Goal: Task Accomplishment & Management: Use online tool/utility

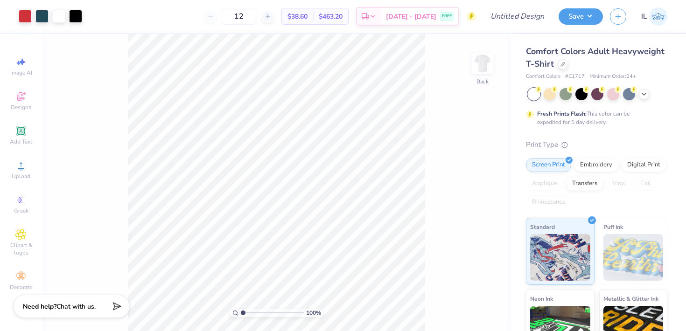
click at [659, 15] on img at bounding box center [658, 16] width 18 height 18
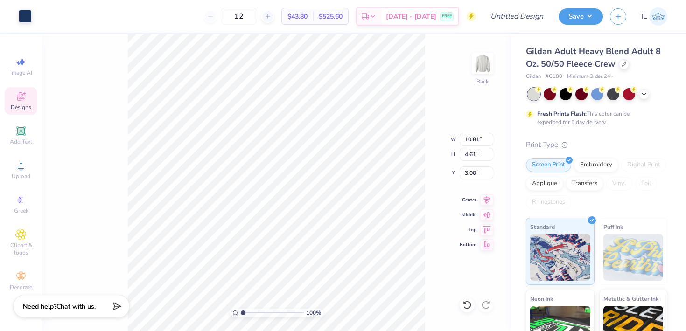
type input "9.09"
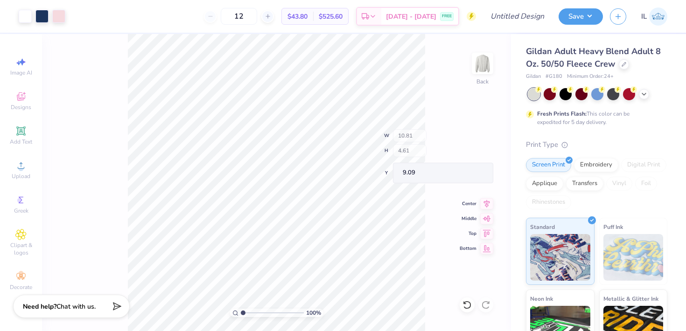
type input "11.00"
type input "4.83"
type input "3.00"
type input "10.81"
type input "4.61"
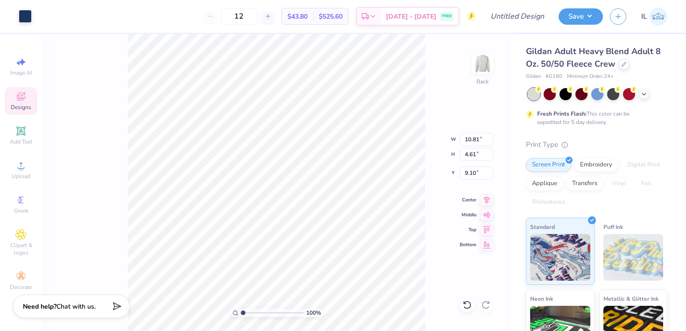
type input "8.73"
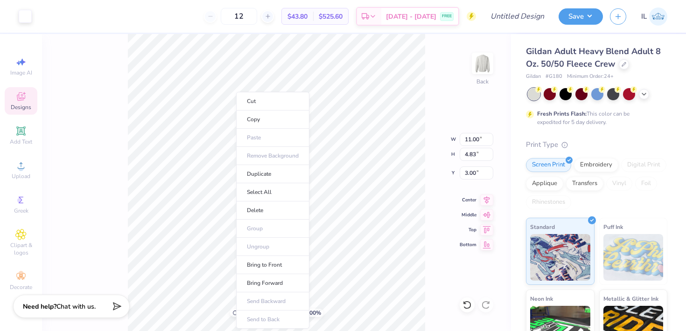
click at [236, 133] on ul "Cut Copy Paste Remove Background Duplicate Select All Delete Group Ungroup Brin…" at bounding box center [272, 210] width 73 height 237
click at [126, 302] on div "Need help? Chat with us." at bounding box center [71, 305] width 117 height 23
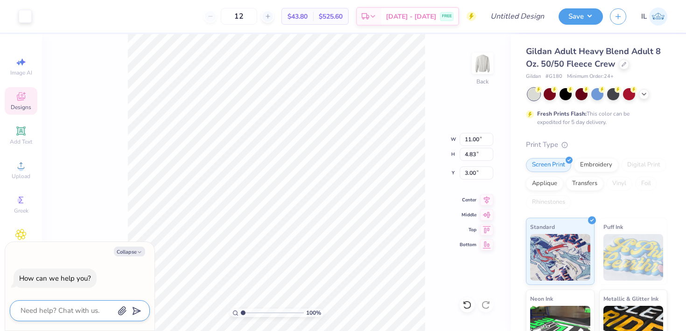
click at [61, 315] on textarea at bounding box center [67, 311] width 95 height 13
type textarea "a"
type textarea "x"
type textarea "an"
type textarea "x"
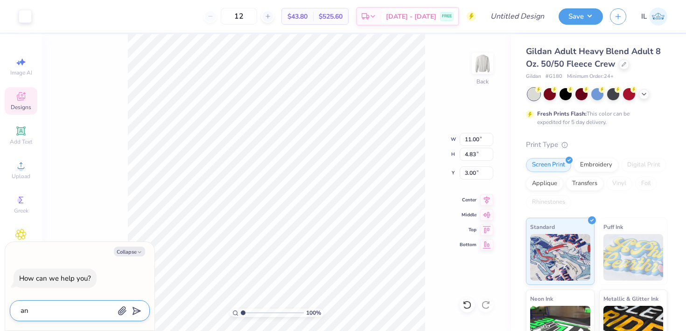
type textarea "any"
type textarea "x"
type textarea "any"
type textarea "x"
type textarea "any w"
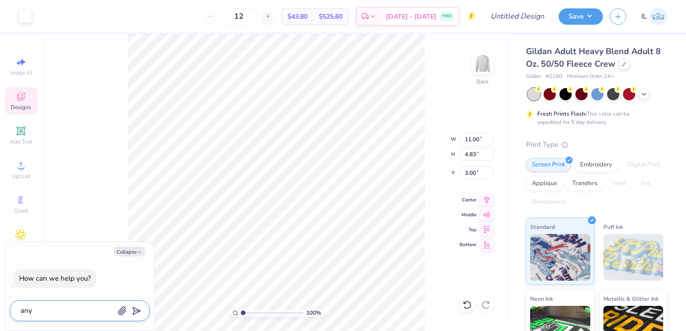
type textarea "x"
type textarea "any wa"
type textarea "x"
type textarea "any way"
type textarea "x"
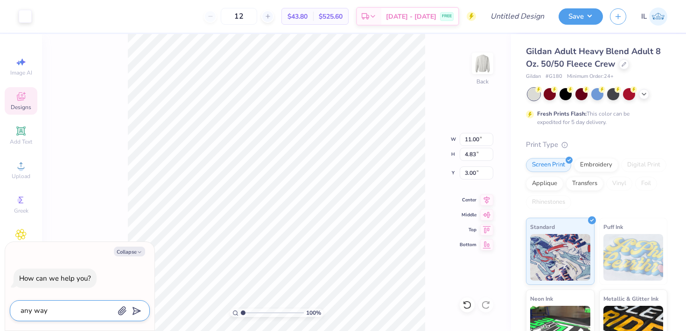
type textarea "any way"
type textarea "x"
type textarea "any way i"
type textarea "x"
type textarea "any way i"
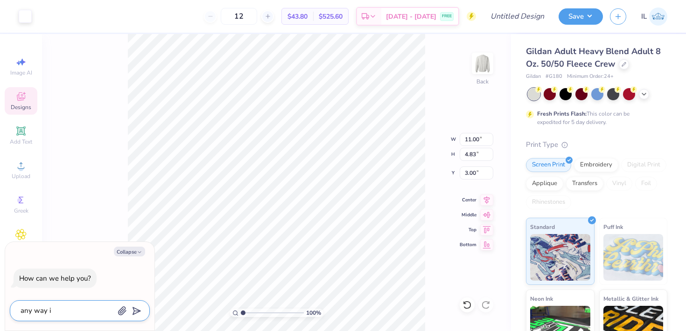
type textarea "x"
type textarea "any way i c"
type textarea "x"
type textarea "any way i co"
type textarea "x"
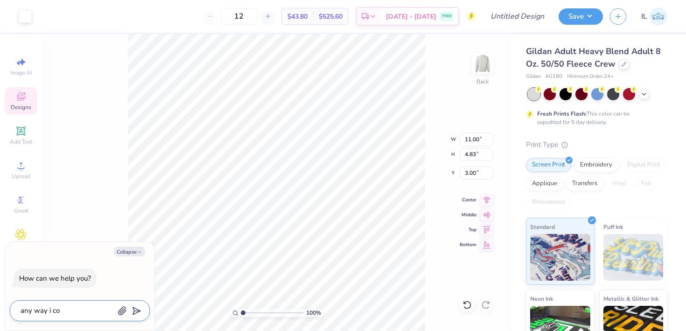
type textarea "any way i cou"
type textarea "x"
type textarea "any way i coul"
type textarea "x"
type textarea "any way i could"
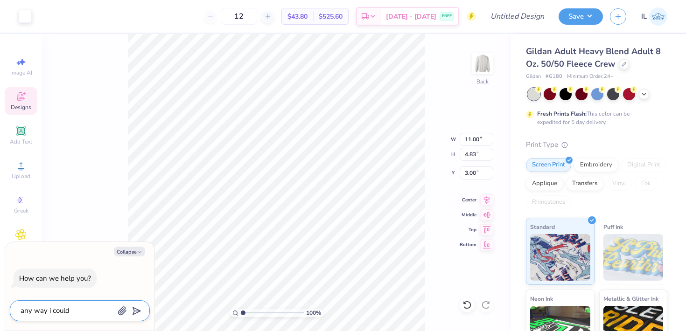
type textarea "x"
type textarea "any way i could"
type textarea "x"
type textarea "any way i could c"
type textarea "x"
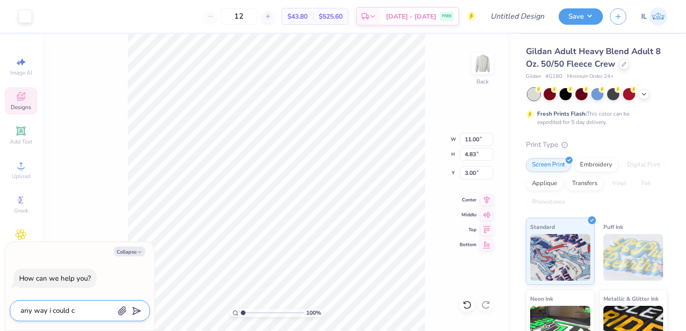
type textarea "any way i could ch"
type textarea "x"
type textarea "any way i could cha"
type textarea "x"
type textarea "any way i could chan"
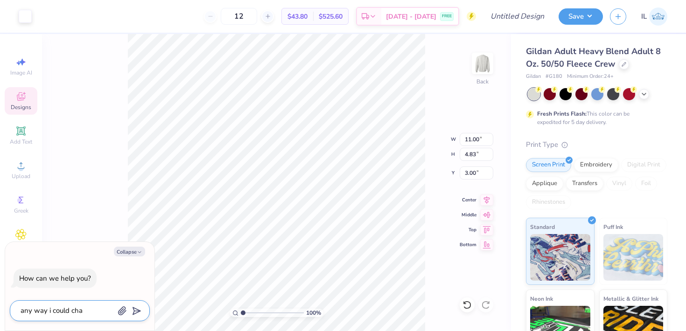
type textarea "x"
type textarea "any way i could chang"
type textarea "x"
type textarea "any way i could change"
type textarea "x"
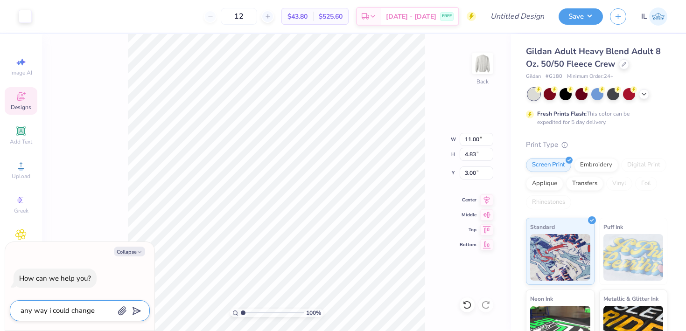
type textarea "any way i could change"
type textarea "x"
type textarea "any way i could change t"
type textarea "x"
type textarea "any way i could change th"
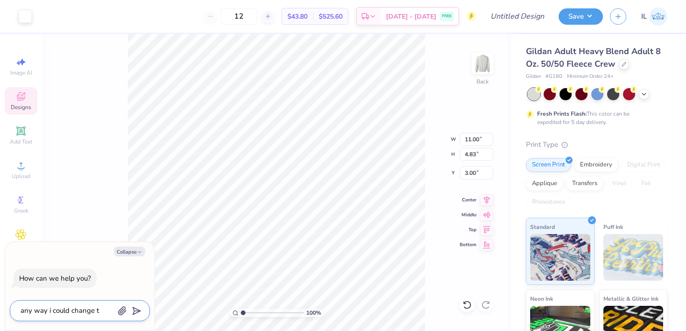
type textarea "x"
type textarea "any way i could change the"
type textarea "x"
type textarea "any way i could change the"
type textarea "x"
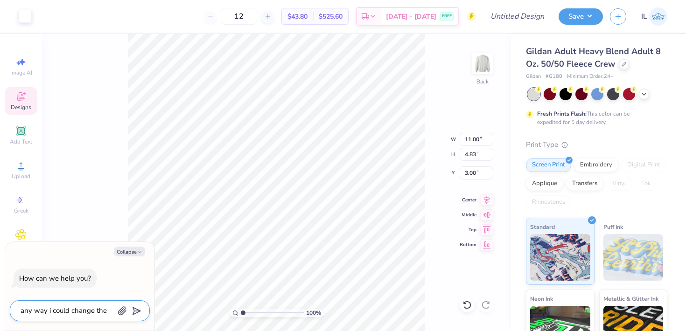
type textarea "any way i could change the K"
type textarea "x"
type textarea "any way i could change the KK"
type textarea "x"
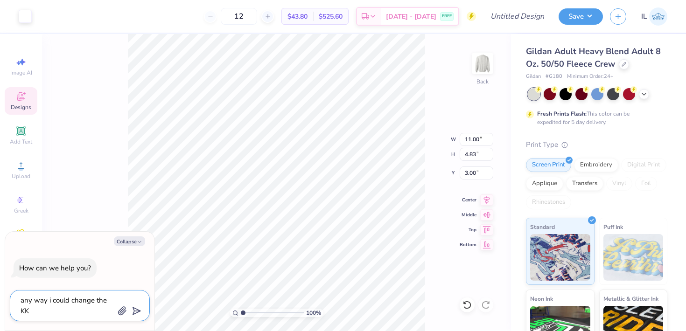
type textarea "any way i could change the K"
type textarea "x"
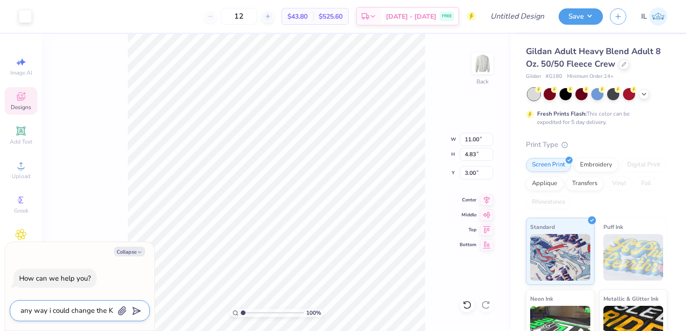
type textarea "any way i could change the"
type textarea "x"
type textarea "any way i could change the k"
type textarea "x"
type textarea "any way i could change the ka"
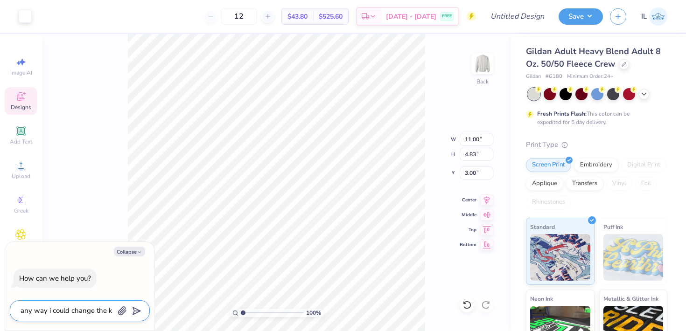
type textarea "x"
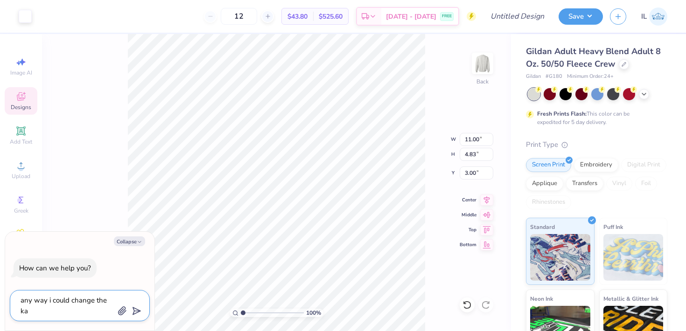
type textarea "any way i could change the kap"
type textarea "x"
type textarea "any way i could change the kapa"
type textarea "x"
type textarea "any way i could change the kap"
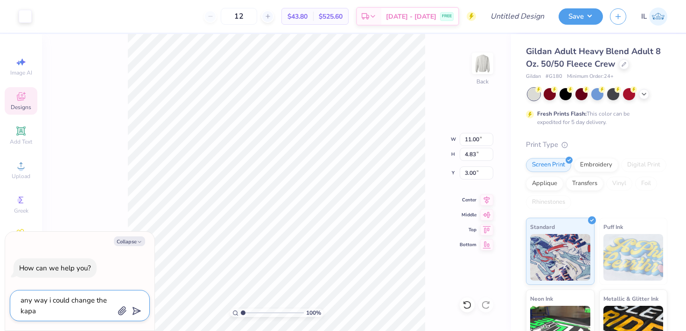
type textarea "x"
type textarea "any way i could change the kapp"
type textarea "x"
type textarea "any way i could change the kappa"
type textarea "x"
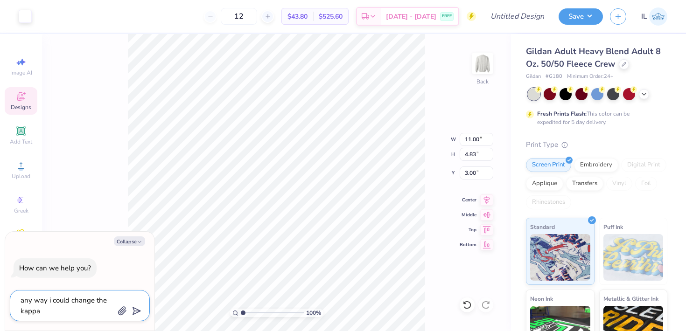
type textarea "any way i could change the kappa"
type textarea "x"
type textarea "any way i could change the kappa k"
type textarea "x"
type textarea "any way i could change the kappa ka"
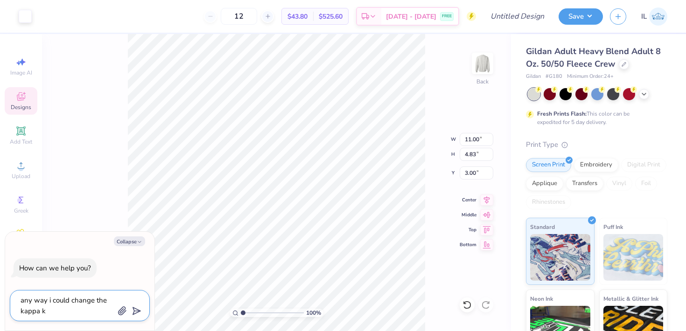
type textarea "x"
type textarea "any way i could change the kappa kap"
type textarea "x"
type textarea "any way i could change the kappa kapp"
type textarea "x"
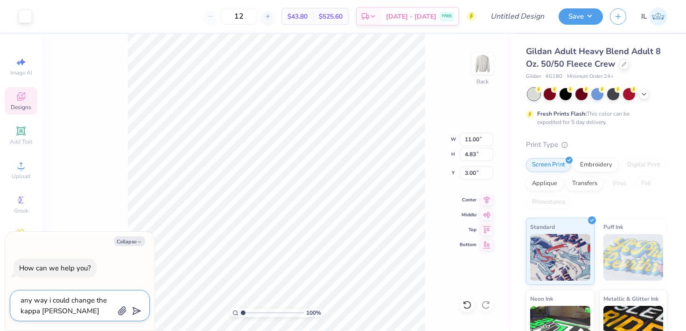
type textarea "any way i could change the kappa kappa"
type textarea "x"
type textarea "any way i could change the kappa kappa"
type textarea "x"
type textarea "any way i could change the kappa kappa g"
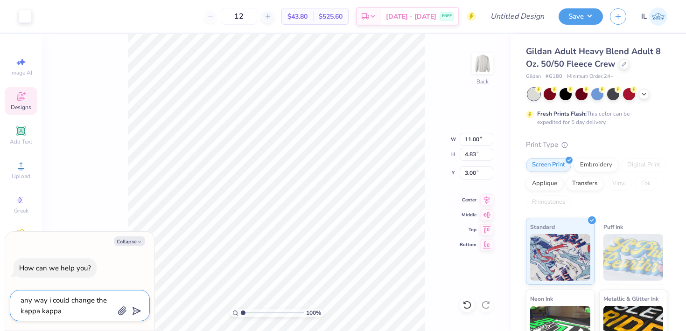
type textarea "x"
type textarea "any way i could change the kappa kappa ga"
type textarea "x"
type textarea "any way i could change the kappa kappa gam"
type textarea "x"
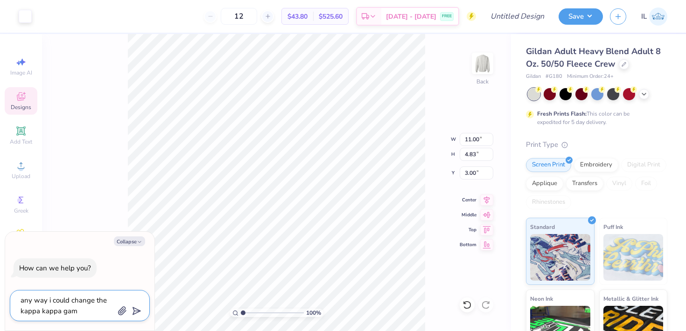
type textarea "any way i could change the kappa kappa gamm"
type textarea "x"
type textarea "any way i could change the kappa kappa gamma"
type textarea "x"
type textarea "any way i could change the kappa kappa gamma"
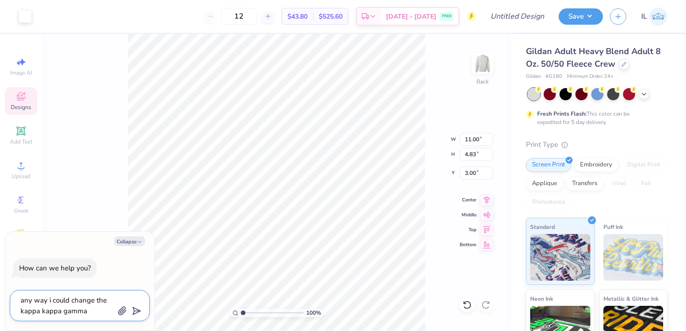
type textarea "x"
type textarea "any way i could change the kappa kappa gamma t"
type textarea "x"
type textarea "any way i could change the kappa kappa gamma to"
type textarea "x"
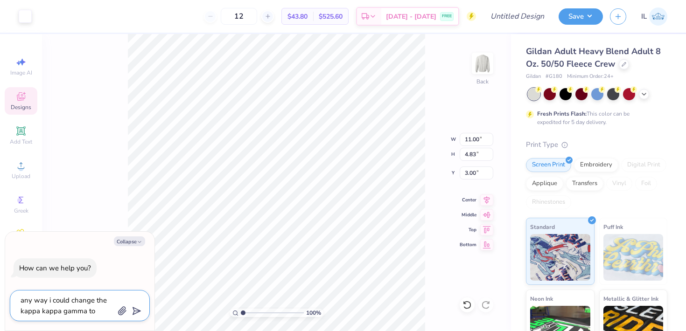
type textarea "any way i could change the kappa kappa gamma to"
type textarea "x"
type textarea "any way i could change the kappa kappa gamma to c"
type textarea "x"
type textarea "any way i could change the kappa kappa gamma to ch"
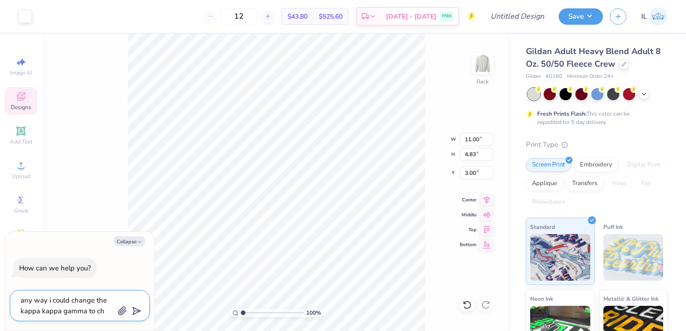
type textarea "x"
type textarea "any way i could change the kappa kappa gamma to chi"
type textarea "x"
type textarea "any way i could change the kappa kappa gamma to chio"
type textarea "x"
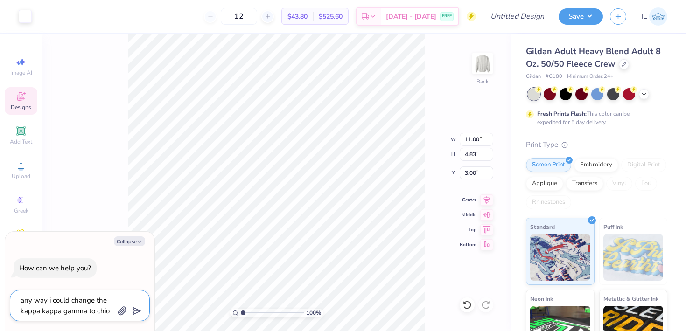
type textarea "any way i could change the kappa kappa gamma to chio o"
type textarea "x"
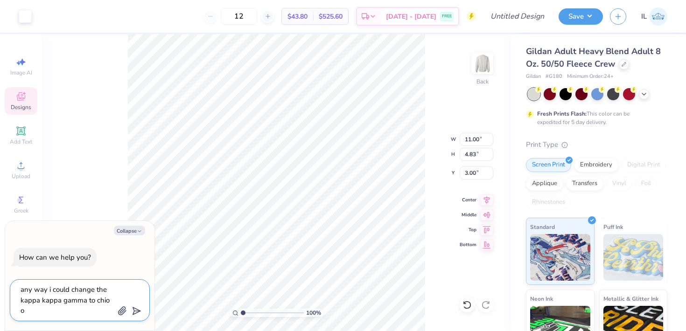
type textarea "any way i could change the kappa kappa gamma to chio"
type textarea "x"
type textarea "any way i could change the kappa kappa gamma to chio"
type textarea "x"
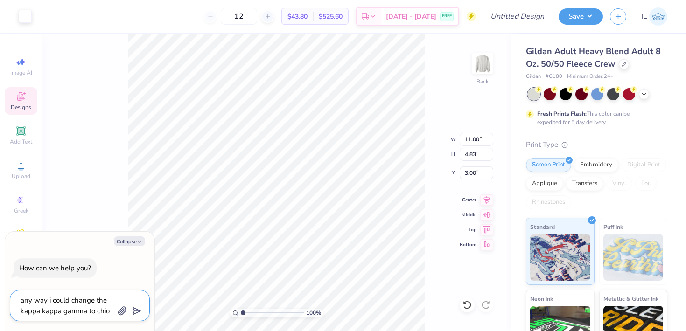
type textarea "any way i could change the kappa kappa gamma to chi"
type textarea "x"
type textarea "any way i could change the kappa kappa gamma to chi"
type textarea "x"
type textarea "any way i could change the kappa kappa gamma to chi o"
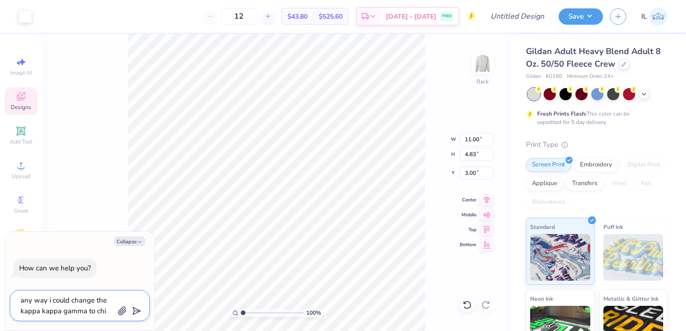
type textarea "x"
type textarea "any way i could change the kappa kappa gamma to chi om"
type textarea "x"
type textarea "any way i could change the kappa kappa gamma to chi ome"
type textarea "x"
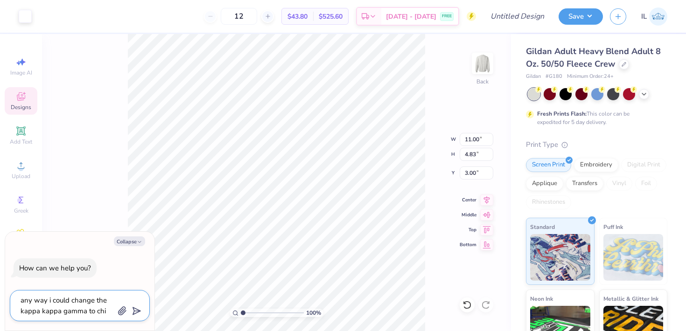
type textarea "any way i could change the kappa kappa gamma to chi omeg"
type textarea "x"
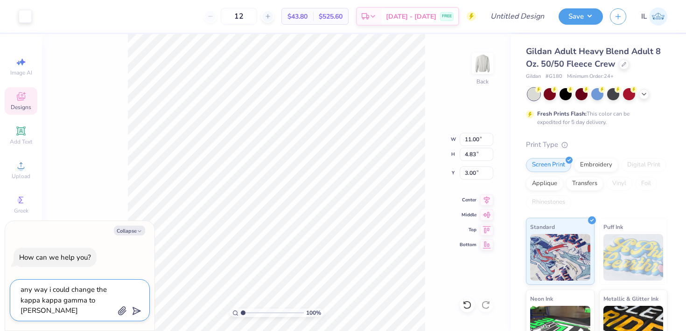
type textarea "any way i could change the kappa kappa gamma to chi omega"
type textarea "x"
type textarea "any way i could change the kappa kappa gamma to chi omega?"
type textarea "x"
type textarea "any way i could change the kappa kappa gamma to chi omega?"
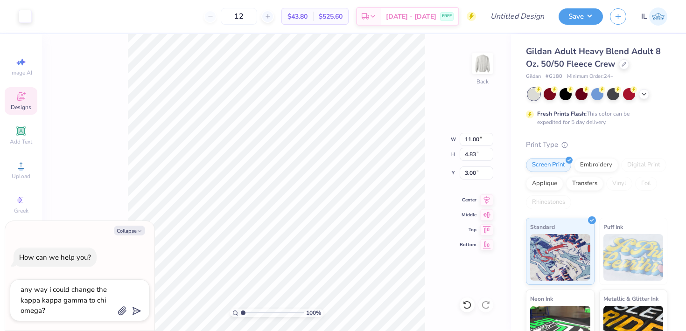
type textarea "x"
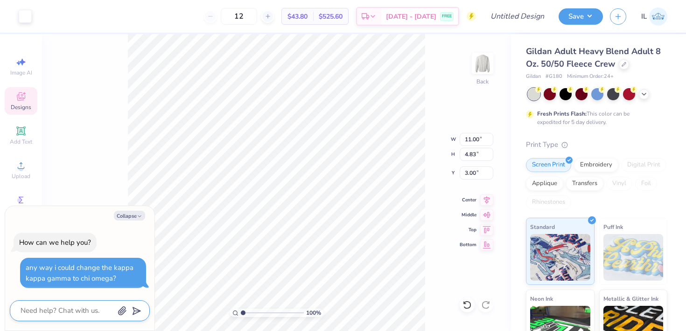
click at [65, 311] on textarea at bounding box center [67, 311] width 95 height 13
click at [257, 18] on input "12" at bounding box center [239, 16] width 36 height 17
click at [622, 65] on icon at bounding box center [624, 63] width 5 height 5
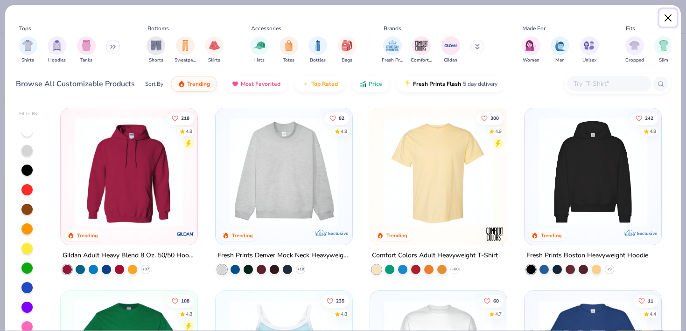
click at [665, 12] on button "Close" at bounding box center [669, 18] width 18 height 18
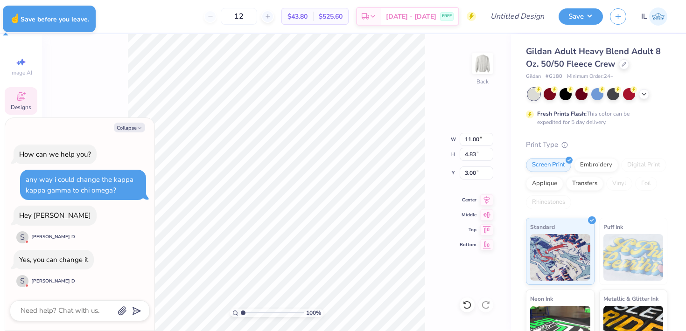
type textarea "x"
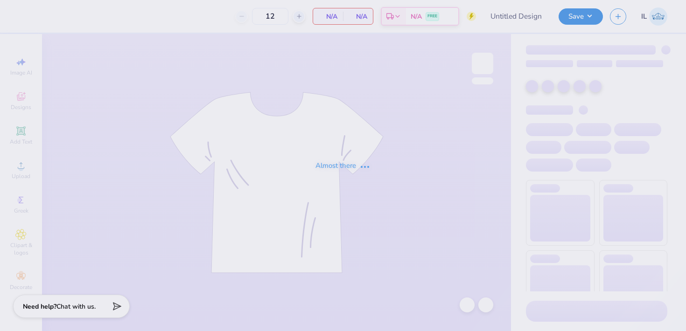
type input "50"
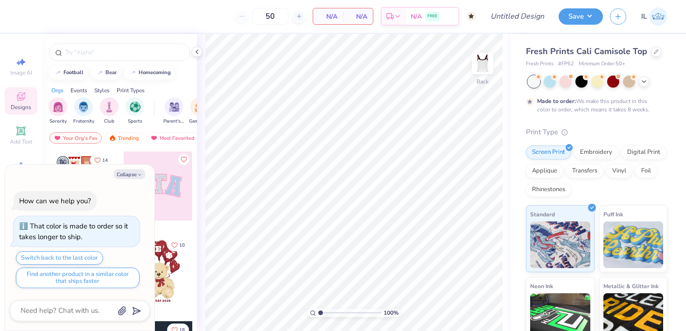
type textarea "x"
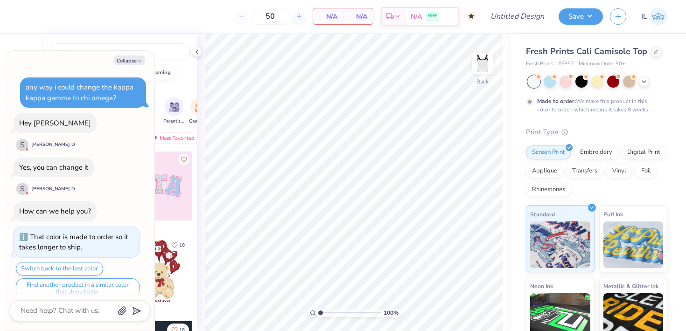
click at [63, 169] on div "Yes, you can change it" at bounding box center [53, 167] width 69 height 9
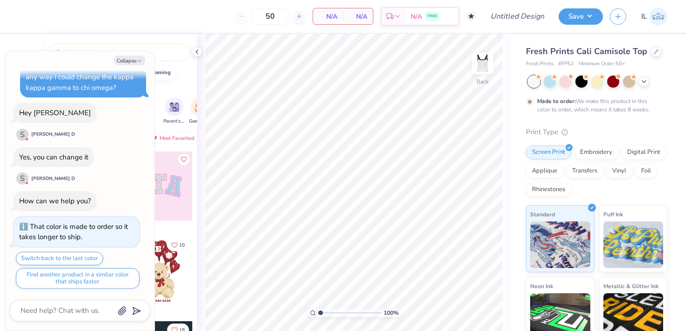
click at [53, 202] on div "How can we help you?" at bounding box center [55, 201] width 72 height 9
click at [70, 310] on textarea at bounding box center [67, 311] width 95 height 13
type textarea "i"
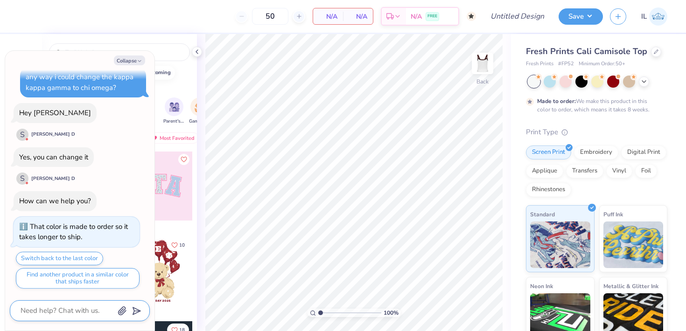
type textarea "x"
type textarea "i"
type textarea "x"
type textarea "i w"
type textarea "x"
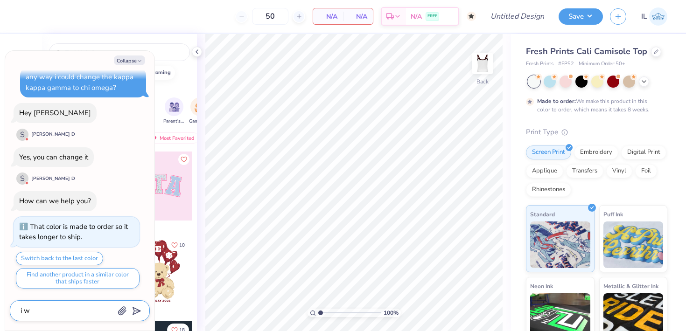
type textarea "i wo"
type textarea "x"
type textarea "i wou"
type textarea "x"
type textarea "i woul"
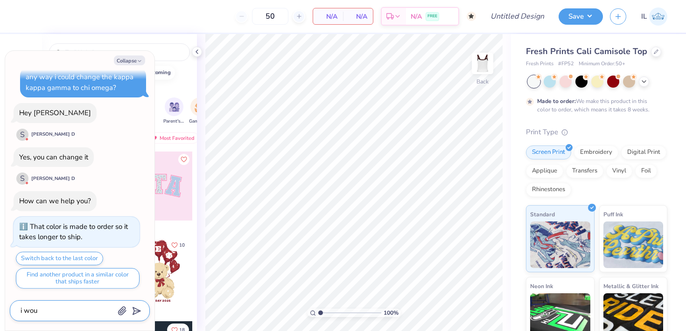
type textarea "x"
type textarea "i would"
type textarea "x"
type textarea "i would"
type textarea "x"
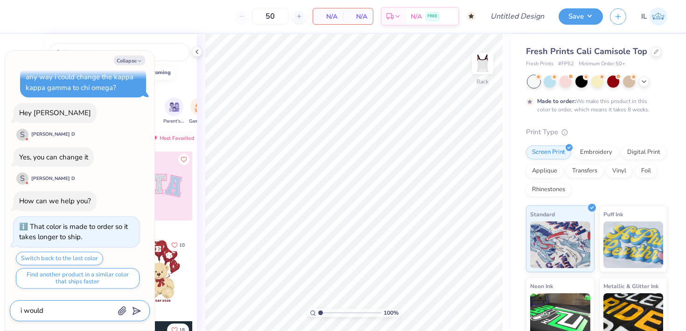
type textarea "i would l"
type textarea "x"
type textarea "i would lo"
type textarea "x"
type textarea "i would lov"
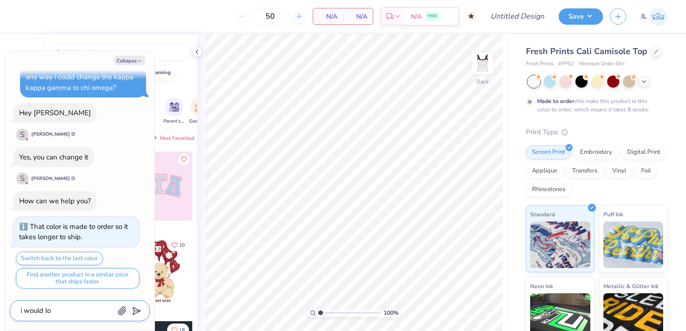
type textarea "x"
type textarea "i would love"
type textarea "x"
type textarea "i would love"
type textarea "x"
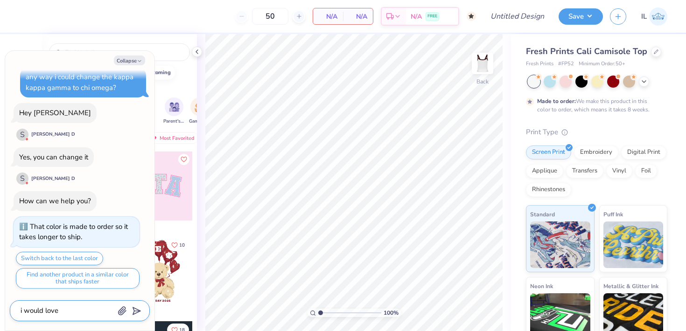
type textarea "i would love o"
type textarea "x"
type textarea "i would love ot"
type textarea "x"
type textarea "i would love ot"
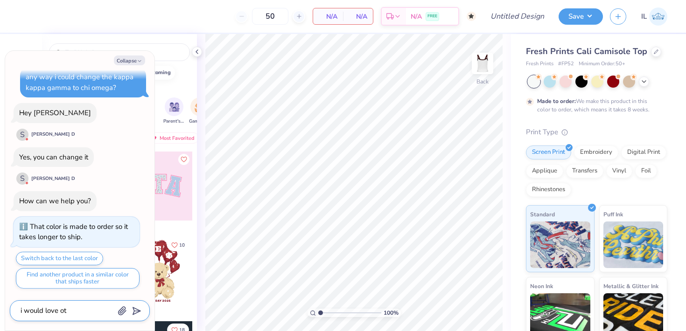
type textarea "x"
type textarea "i would love ot"
type textarea "x"
type textarea "i would love o"
type textarea "x"
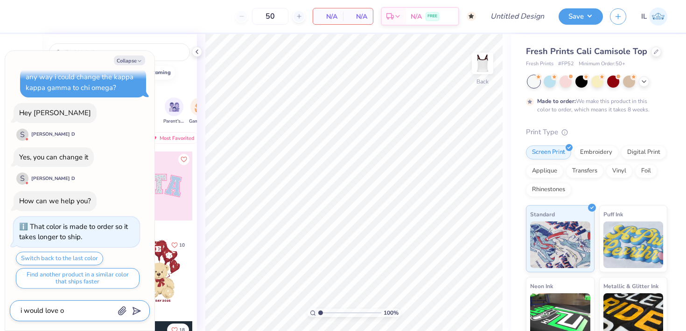
type textarea "i would love"
type textarea "x"
type textarea "i would love"
type textarea "x"
type textarea "i would lov"
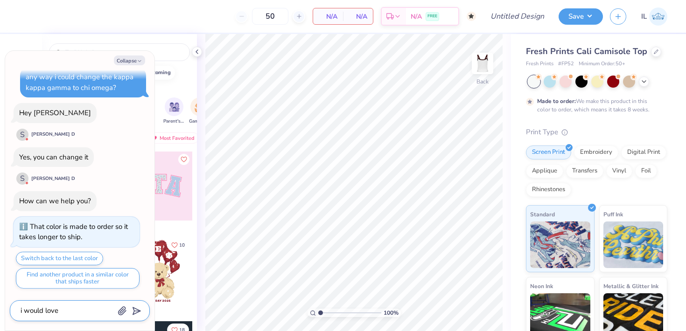
type textarea "x"
type textarea "i would lo"
type textarea "x"
type textarea "i would l"
type textarea "x"
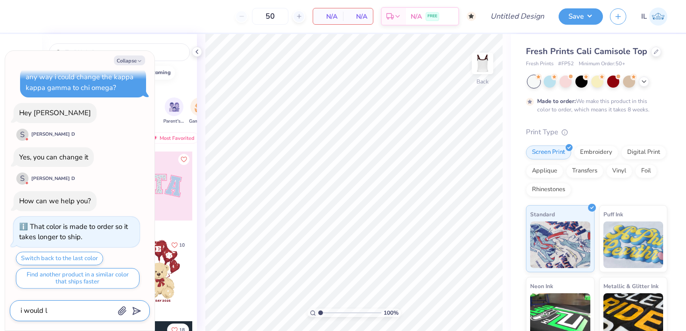
type textarea "i would"
type textarea "x"
type textarea "i would"
type textarea "x"
type textarea "i woul"
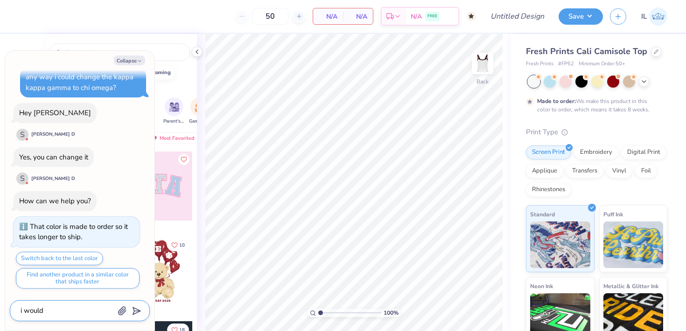
type textarea "x"
type textarea "i wou"
type textarea "x"
type textarea "i wo"
type textarea "x"
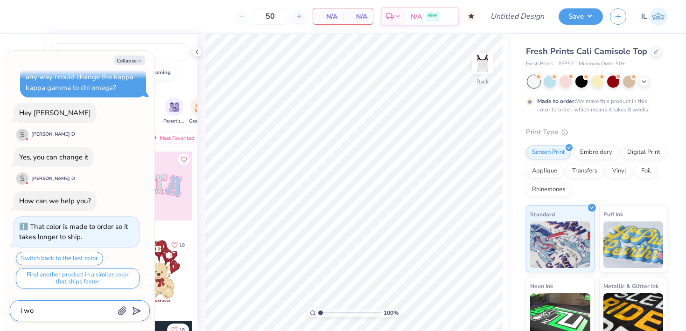
type textarea "i w"
type textarea "x"
type textarea "i"
type textarea "x"
type textarea "i"
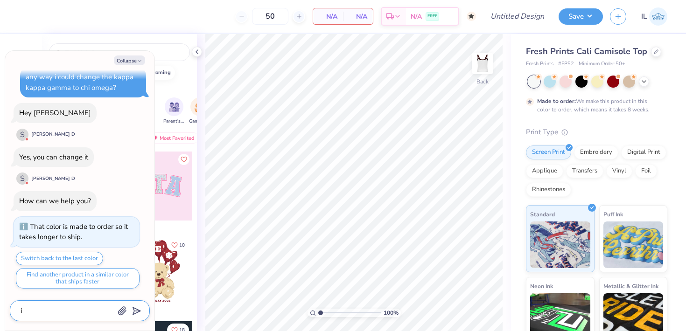
type textarea "x"
click at [134, 63] on button "Collapse" at bounding box center [129, 61] width 31 height 10
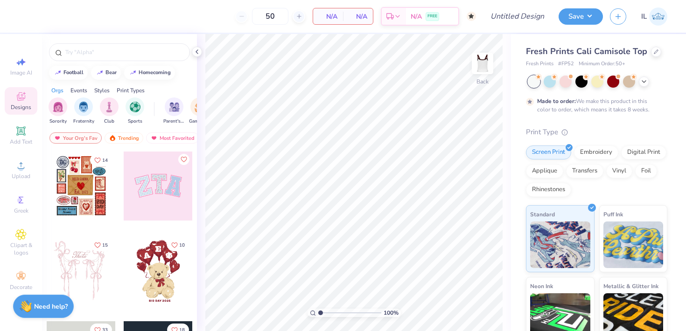
click at [139, 190] on div at bounding box center [158, 186] width 69 height 69
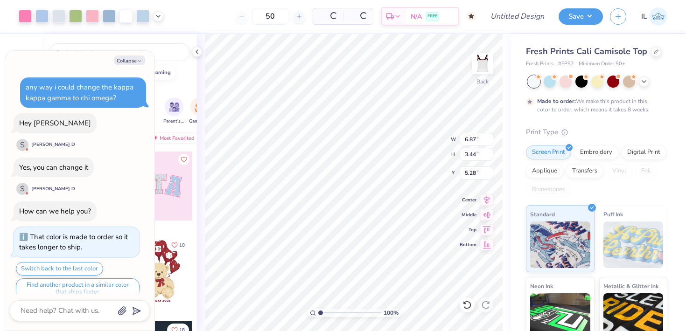
scroll to position [103, 0]
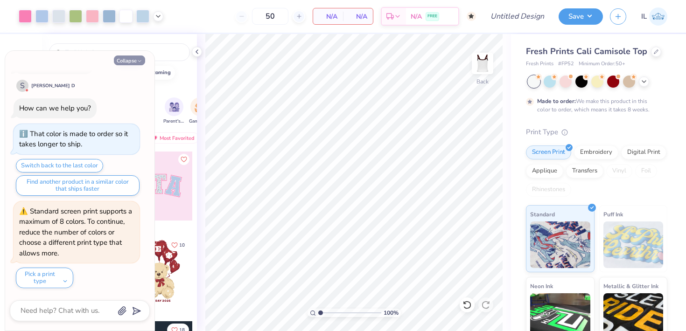
click at [134, 58] on button "Collapse" at bounding box center [129, 61] width 31 height 10
type textarea "x"
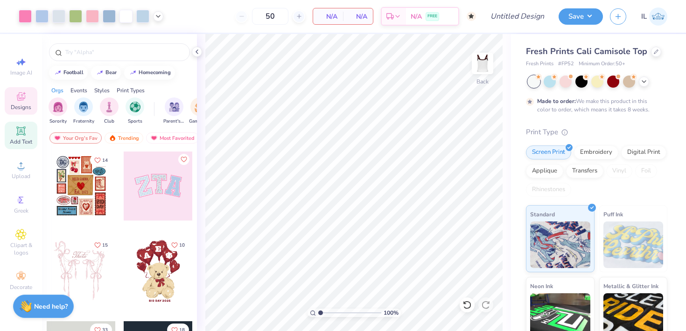
click at [22, 136] on icon at bounding box center [20, 131] width 11 height 11
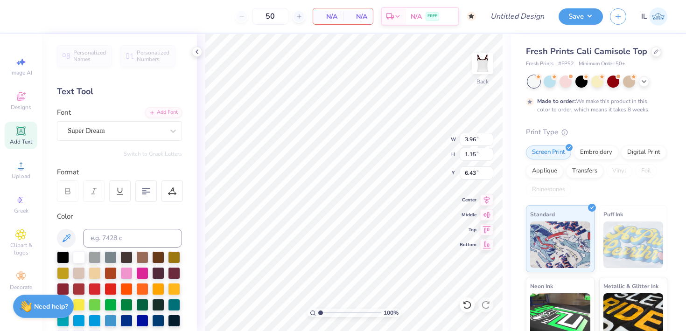
type input "1.39"
type input "2.11"
type input "2.74"
type input "5.37"
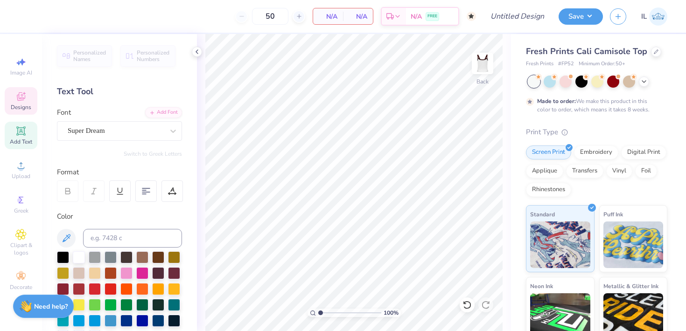
click at [20, 94] on icon at bounding box center [20, 96] width 11 height 11
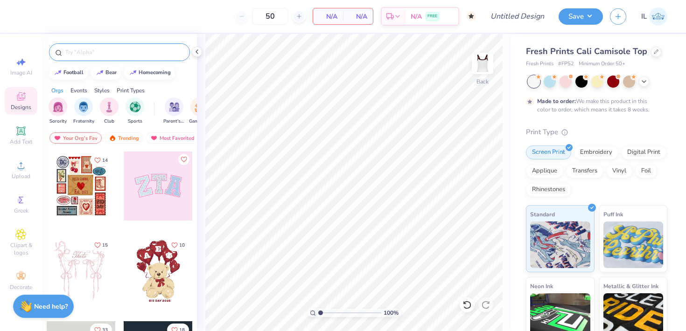
click at [99, 50] on input "text" at bounding box center [123, 52] width 119 height 9
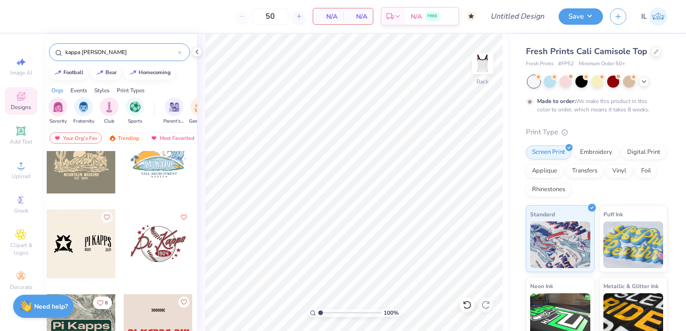
scroll to position [388, 0]
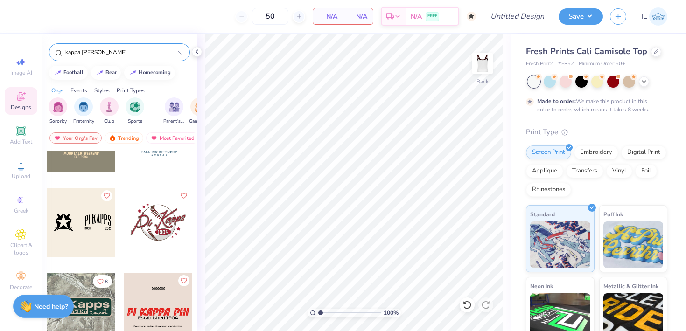
click at [105, 57] on div "kappa [PERSON_NAME]" at bounding box center [119, 52] width 141 height 18
click at [105, 51] on input "kappa [PERSON_NAME]" at bounding box center [120, 52] width 113 height 9
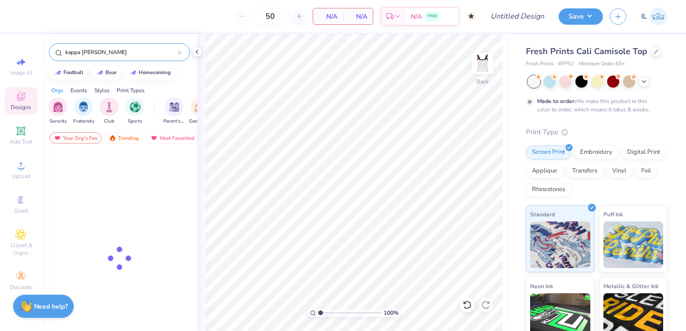
click at [105, 51] on input "kappa [PERSON_NAME]" at bounding box center [120, 52] width 113 height 9
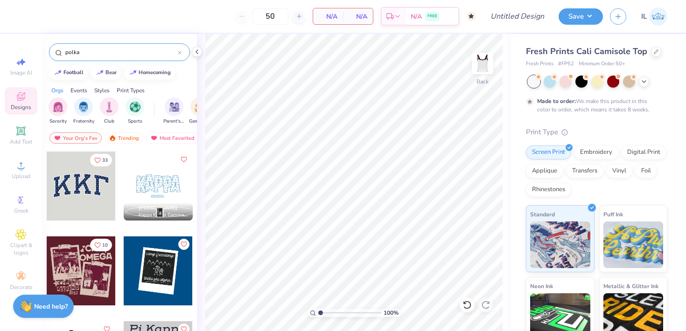
type input "polka"
click at [138, 173] on div at bounding box center [158, 186] width 69 height 69
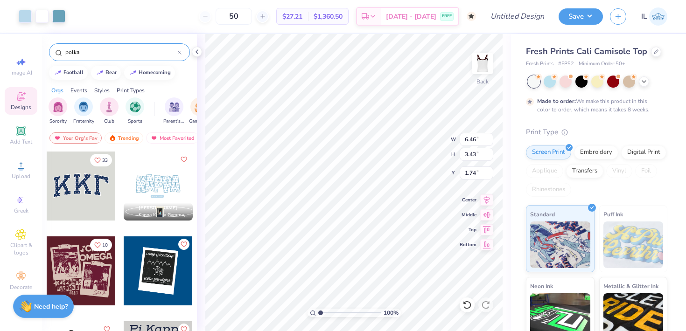
type input "1.75"
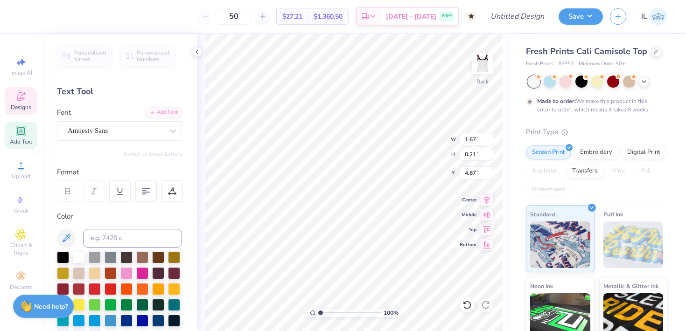
type input "10.43"
type input "10.67"
type input "4.79"
type input "4.94"
type input "5.91"
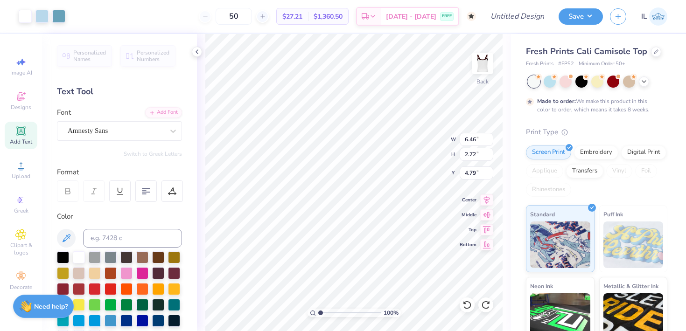
type input "2.48"
type input "1.32"
type input "2.36"
type input "2.02"
type input "4.91"
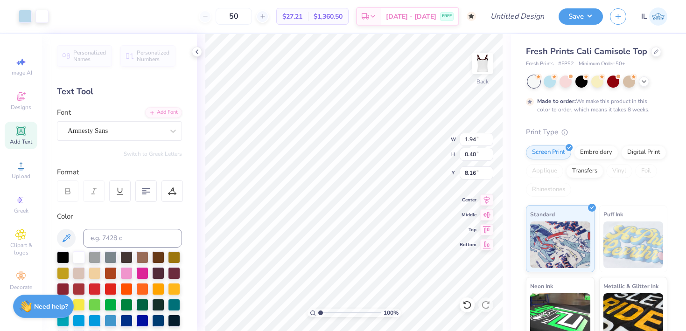
type input "8.16"
type input "4.69"
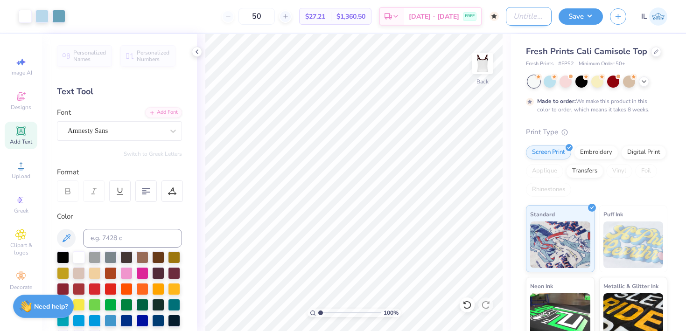
click at [524, 20] on input "Design Title" at bounding box center [529, 16] width 46 height 19
type input "Tank Mockup"
click at [595, 13] on button "Save" at bounding box center [581, 15] width 44 height 16
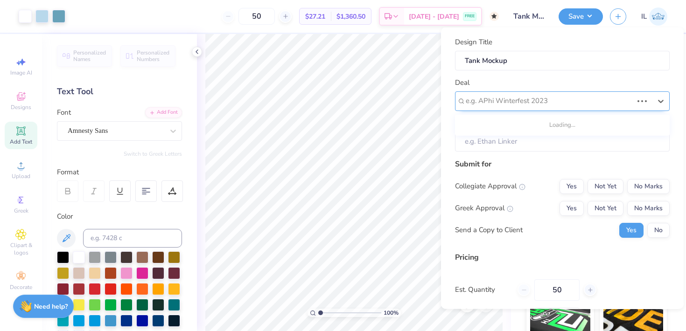
click at [531, 98] on div at bounding box center [549, 101] width 167 height 13
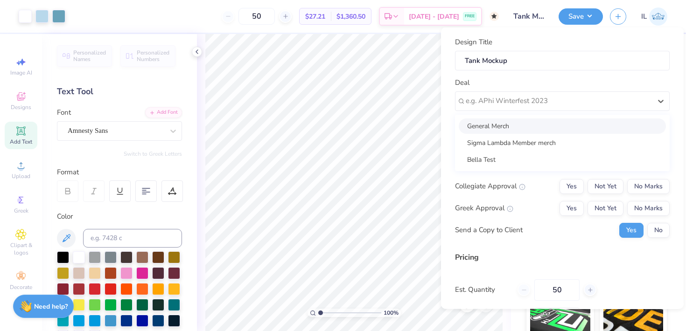
click at [516, 129] on div "General Merch" at bounding box center [562, 125] width 207 height 15
type input "[PERSON_NAME]"
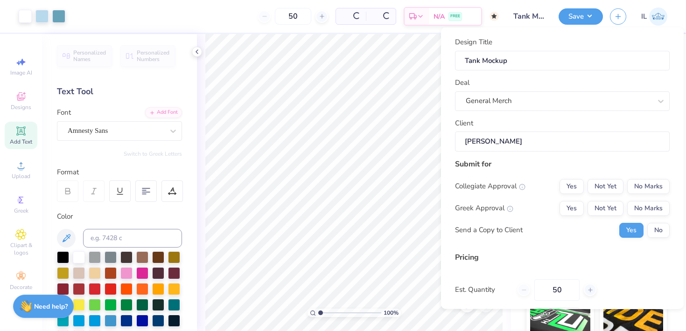
click at [510, 140] on input "[PERSON_NAME]" at bounding box center [562, 142] width 215 height 20
click at [635, 184] on button "No Marks" at bounding box center [648, 186] width 42 height 15
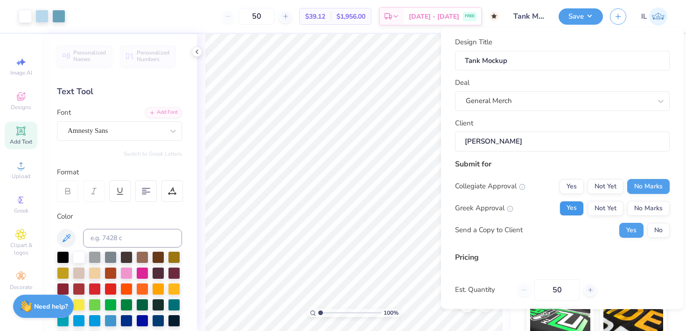
click at [568, 206] on button "Yes" at bounding box center [572, 208] width 24 height 15
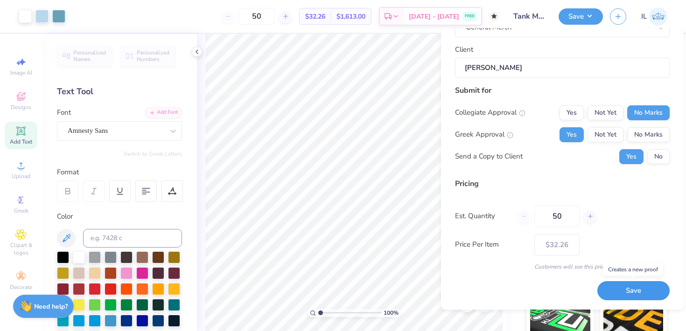
click at [609, 289] on button "Save" at bounding box center [633, 291] width 72 height 19
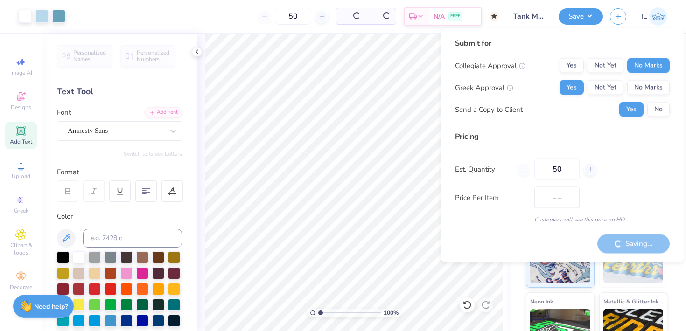
type input "$27.21"
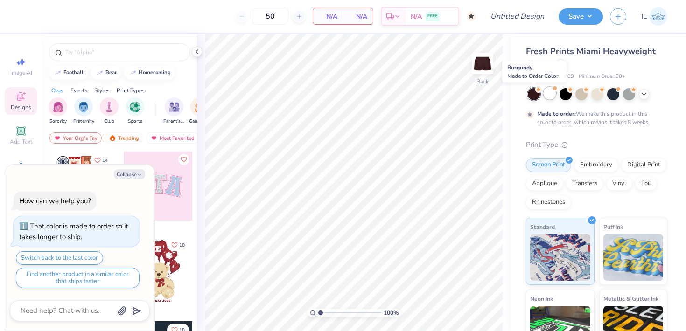
scroll to position [10, 0]
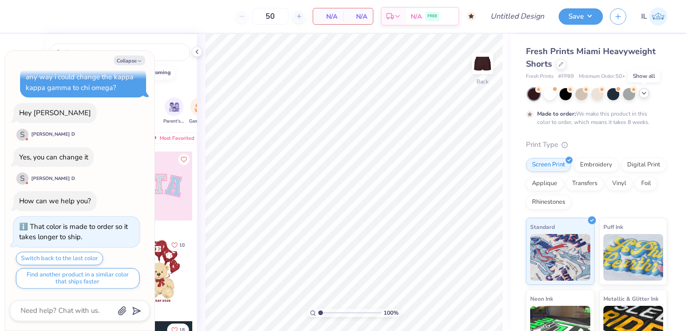
click at [645, 94] on icon at bounding box center [643, 93] width 7 height 7
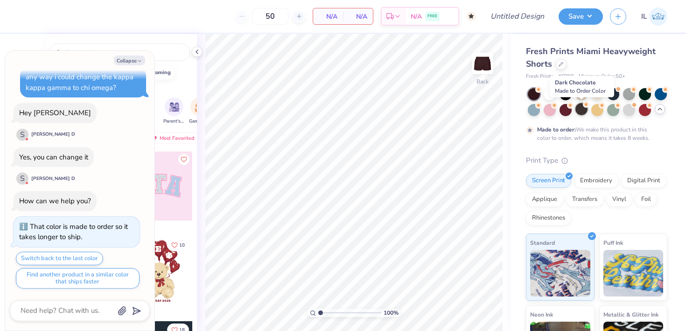
click at [582, 109] on div at bounding box center [582, 109] width 12 height 12
click at [135, 59] on button "Collapse" at bounding box center [129, 61] width 31 height 10
type textarea "x"
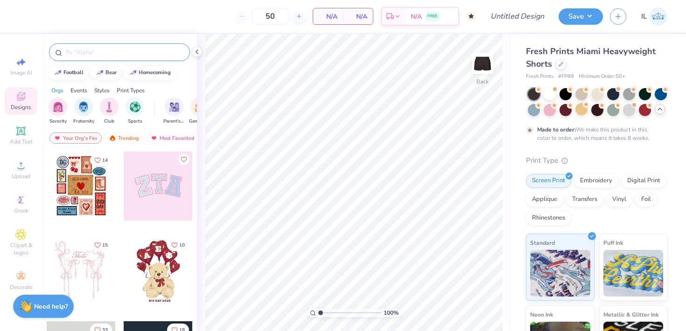
click at [143, 54] on input "text" at bounding box center [123, 52] width 119 height 9
type input "polka"
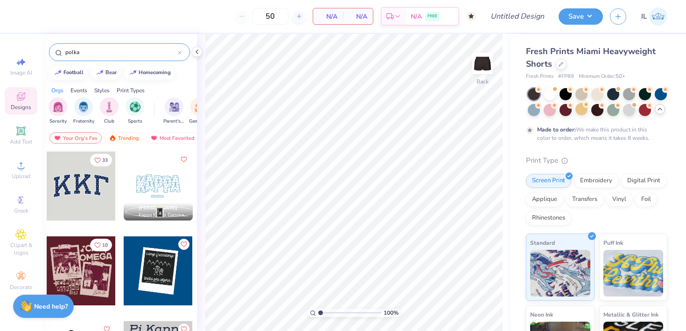
click at [149, 183] on div at bounding box center [158, 186] width 69 height 69
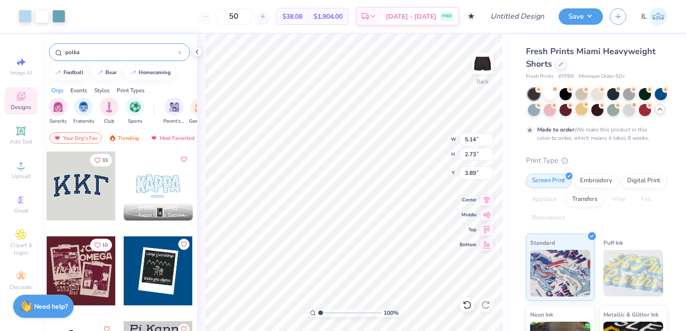
type input "5.34"
type input "3.20"
type input "3.54"
type input "5.14"
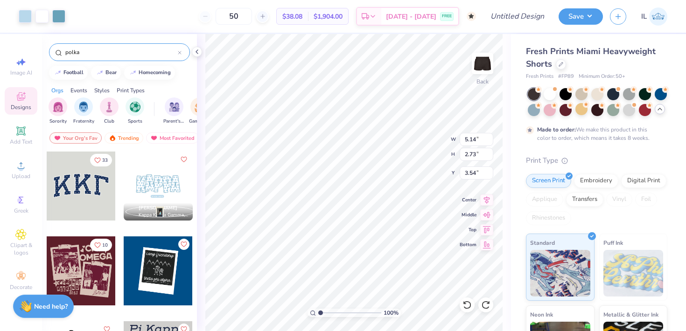
type input "2.73"
type input "3.89"
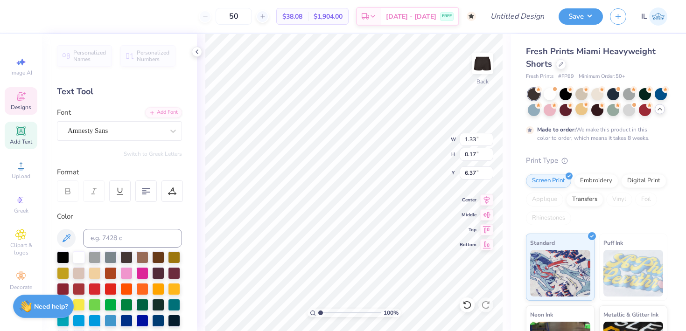
scroll to position [0, 0]
type textarea "sin 1870"
type input "1.54"
type input "0.32"
type input "6.29"
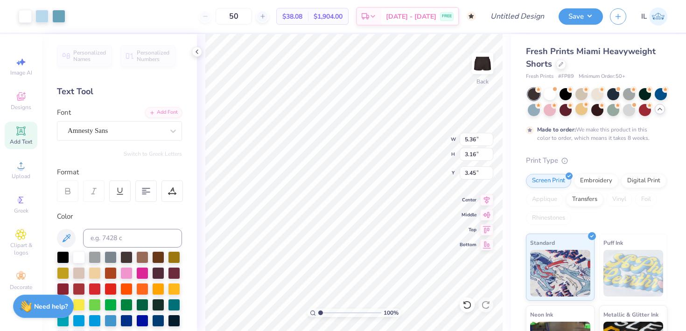
type input "5.36"
type input "3.16"
type input "3.45"
type input "3.71"
type input "2.19"
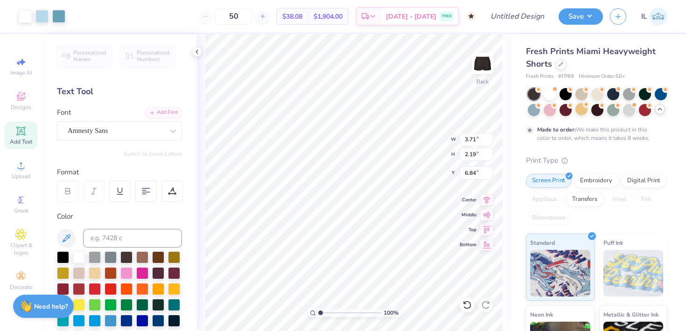
type input "6.66"
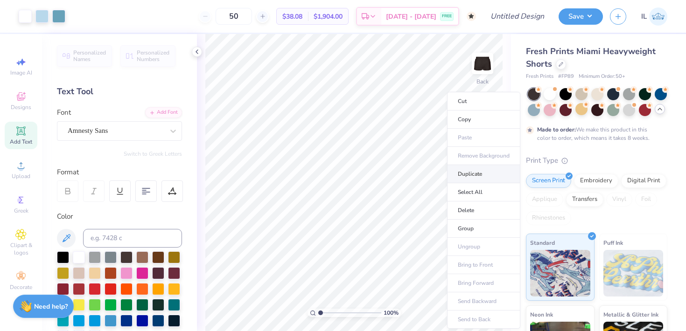
click at [472, 179] on li "Duplicate" at bounding box center [483, 174] width 73 height 18
type input "7.09"
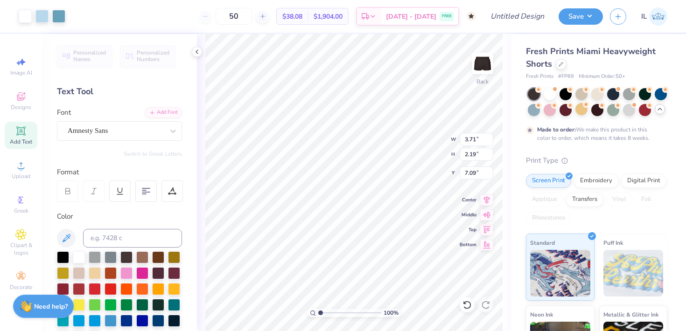
click at [503, 195] on div "100 % Back W 3.71 3.71 " H 2.19 2.19 " Y 7.09 7.09 " Center Middle Top Bottom" at bounding box center [354, 182] width 314 height 297
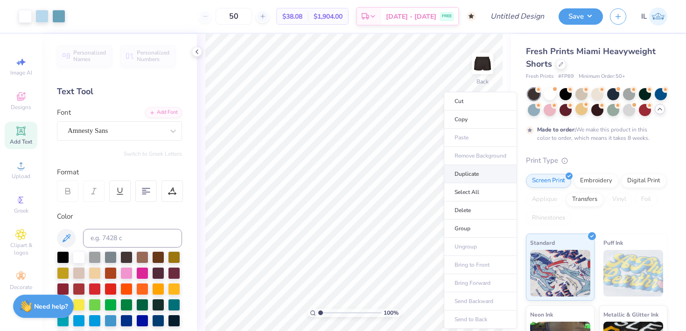
click at [465, 178] on li "Duplicate" at bounding box center [480, 174] width 73 height 18
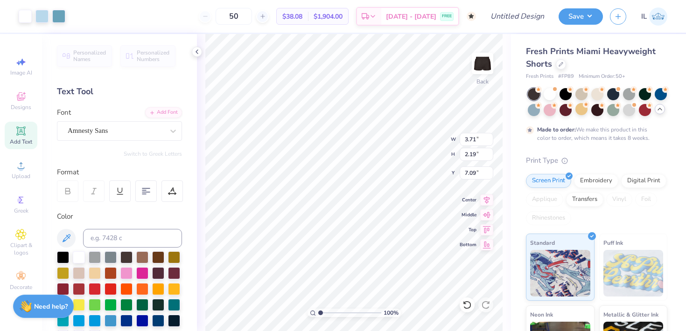
type input "7.09"
click at [460, 286] on div "100 % Back W 3.71 3.71 " H 2.19 2.19 " Y 7.09 7.09 " Center Middle Top Bottom" at bounding box center [354, 182] width 314 height 297
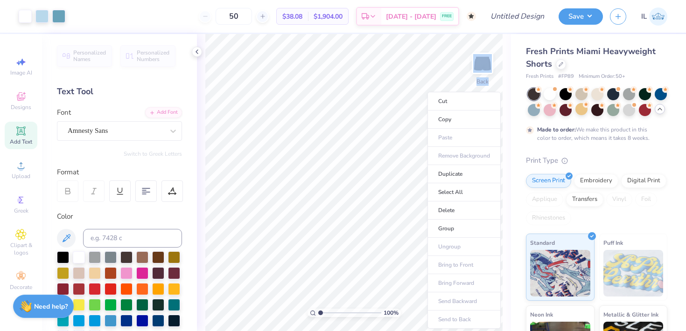
drag, startPoint x: 460, startPoint y: 247, endPoint x: 463, endPoint y: 240, distance: 7.4
click at [444, 170] on li "Duplicate" at bounding box center [464, 174] width 73 height 18
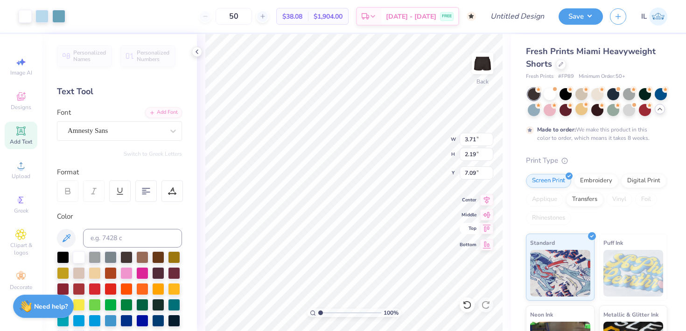
type input "7.81"
type input "6.35"
click at [514, 191] on div "Fresh Prints Miami Heavyweight Shorts Fresh Prints # FP89 Minimum Order: 50 + M…" at bounding box center [598, 239] width 175 height 411
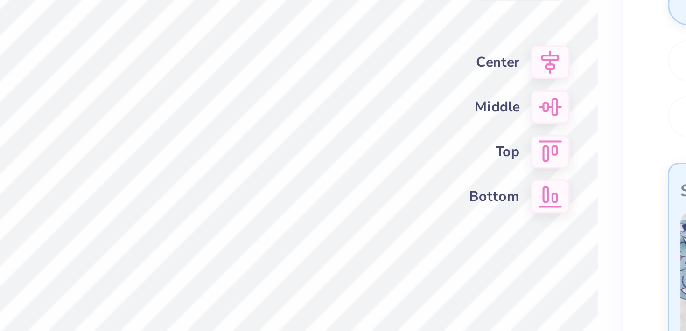
type input "8.20"
type input "0.94"
type input "1.43"
type input "8.05"
type input "6.62"
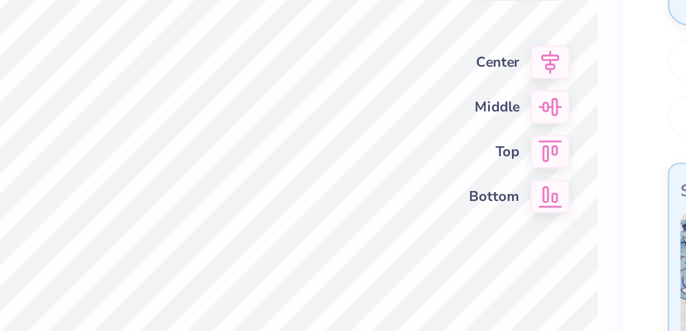
type input "0.91"
type input "1.40"
type input "6.58"
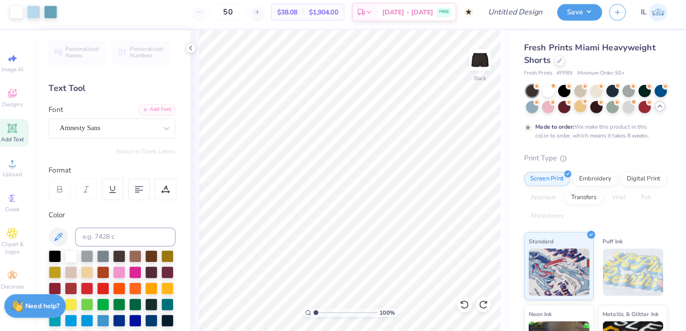
scroll to position [0, 0]
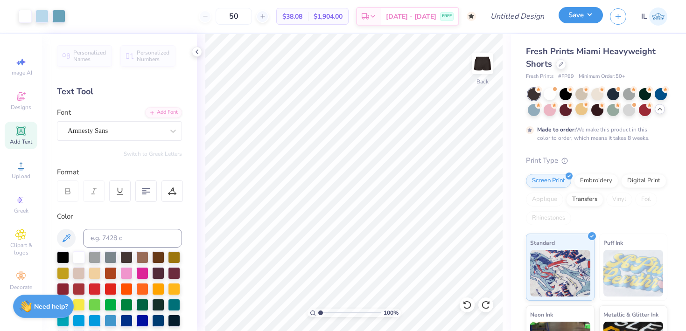
click at [593, 16] on button "Save" at bounding box center [581, 15] width 44 height 16
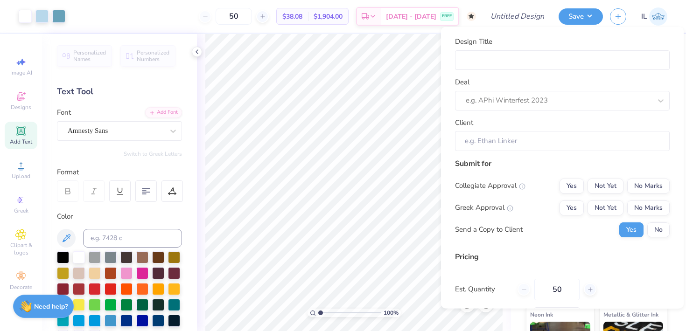
click at [523, 49] on div "Design Title" at bounding box center [562, 53] width 215 height 34
click at [500, 95] on div at bounding box center [559, 100] width 186 height 13
click at [505, 129] on div "General Merch" at bounding box center [562, 125] width 207 height 15
type input "[PERSON_NAME]"
type input "$54.75"
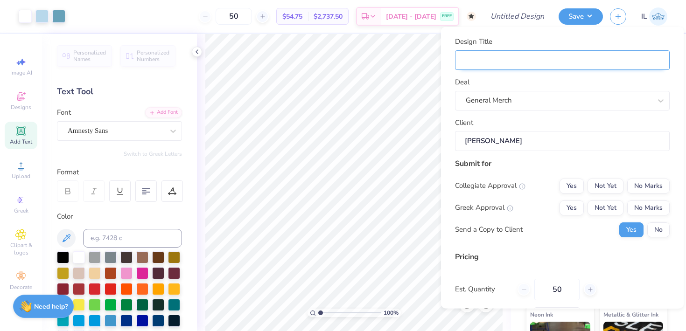
click at [525, 67] on input "Design Title" at bounding box center [562, 60] width 215 height 20
type input "M"
type input "Mo"
type input "Moc"
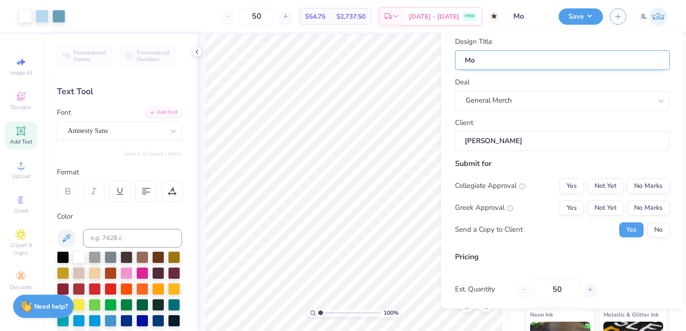
type input "Moc"
type input "Mock"
type input "Mocku"
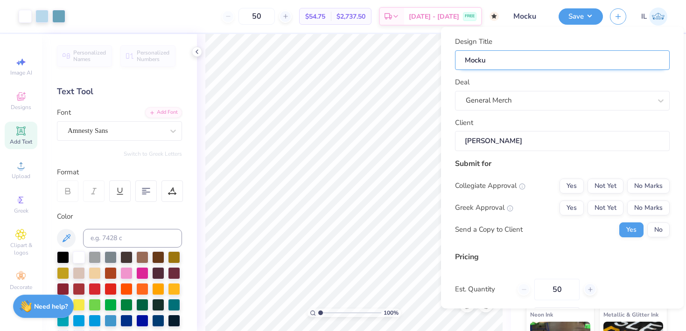
type input "Mockup"
type input "Mockup S"
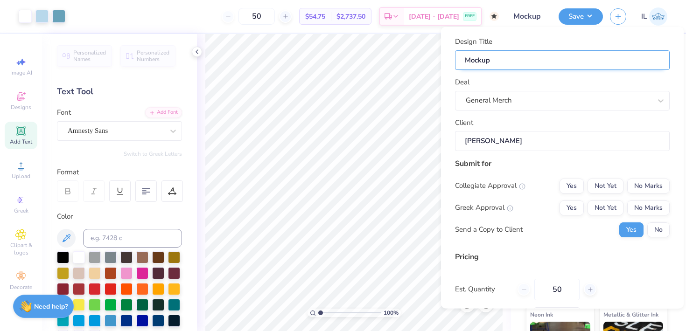
type input "Mockup S"
type input "Mockup Sh"
type input "Mockup Sho"
type input "Mockup Shor"
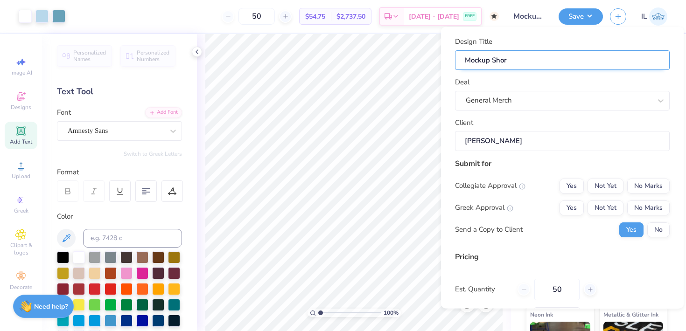
type input "Mockup Short"
type input "Mockup Shorts"
click at [571, 208] on button "Yes" at bounding box center [572, 207] width 24 height 15
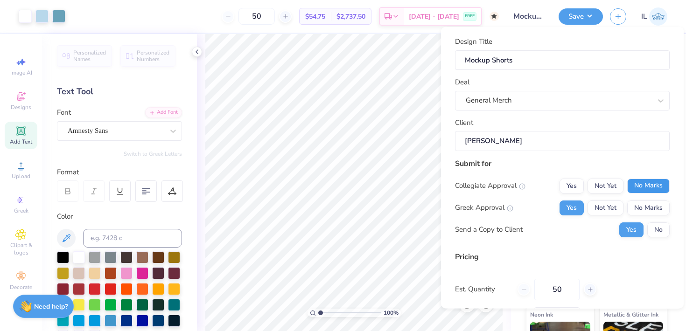
click at [641, 180] on button "No Marks" at bounding box center [648, 185] width 42 height 15
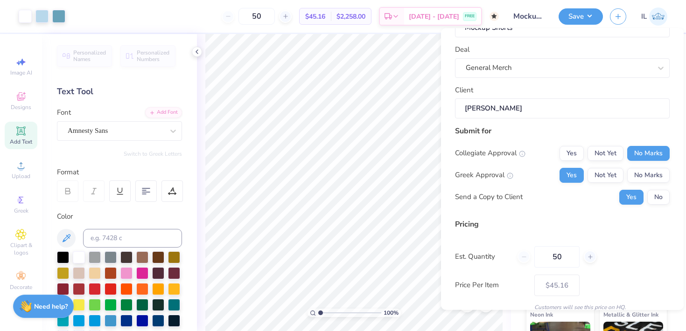
scroll to position [74, 0]
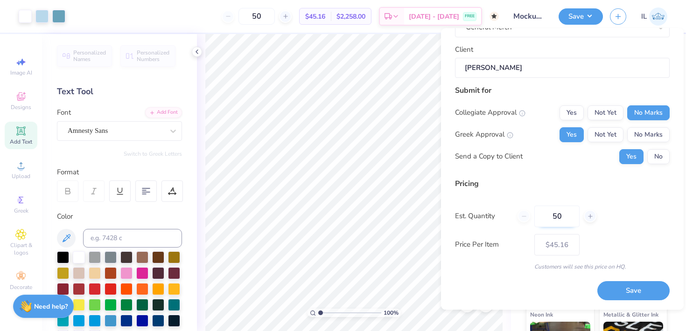
click at [560, 217] on input "50" at bounding box center [556, 216] width 45 height 21
click at [634, 188] on div "Pricing" at bounding box center [562, 183] width 215 height 11
click at [595, 268] on div "Customers will see this price on HQ." at bounding box center [562, 267] width 215 height 8
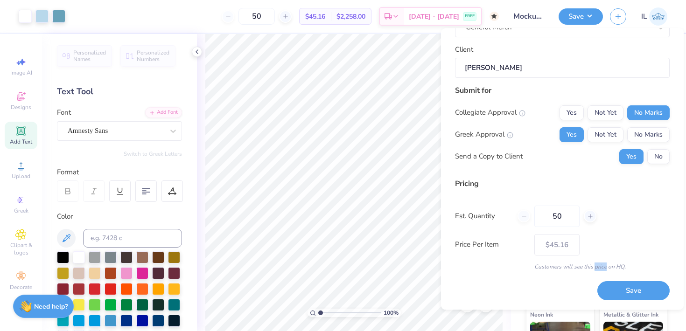
click at [595, 268] on div "Customers will see this price on HQ." at bounding box center [562, 267] width 215 height 8
click at [626, 282] on button "Save" at bounding box center [633, 291] width 72 height 19
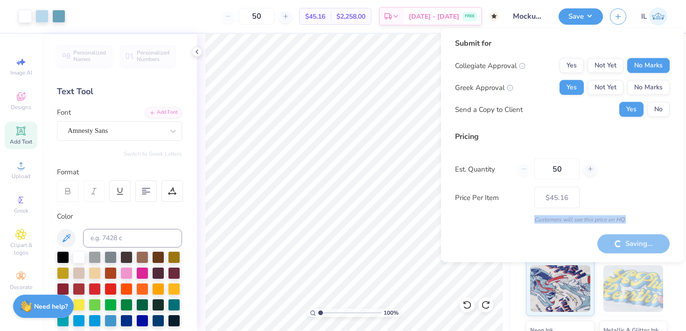
type input "– –"
